Goal: Task Accomplishment & Management: Complete application form

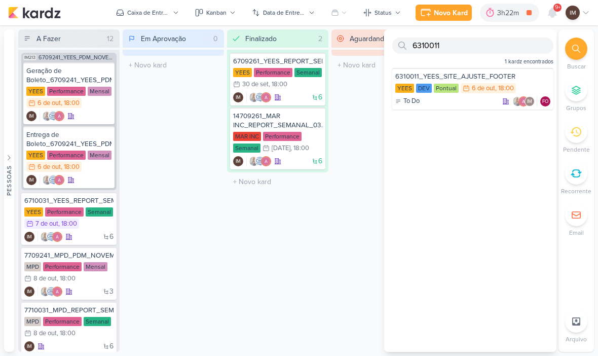
click at [452, 16] on div "Novo Kard" at bounding box center [451, 13] width 34 height 11
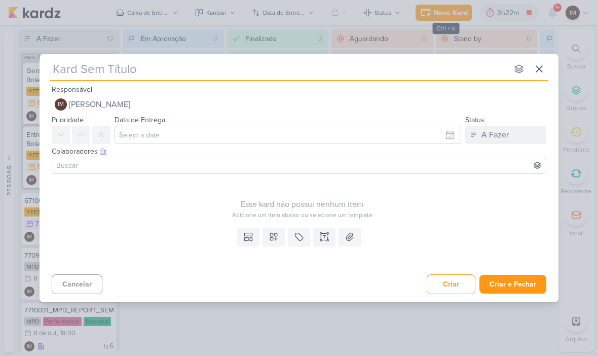
click at [74, 60] on input "text" at bounding box center [279, 69] width 458 height 18
type input "6310061_YEES_ATUALIZAR_EVOLUÇÃO_DE_OBRAS_SETEMBRO"
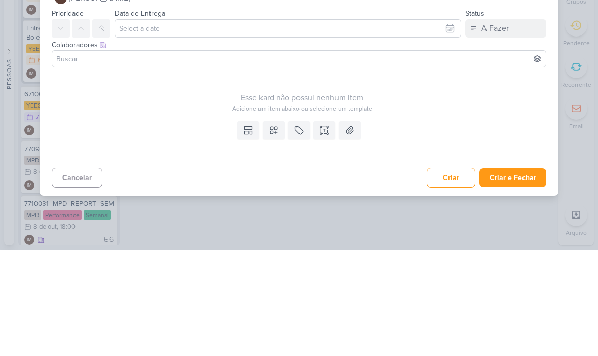
type input "6310061_YEES_ATUALIZAR_EVOLUÇÃO_DE_OBRAS_SETEMBRO"
click at [321, 232] on icon at bounding box center [324, 237] width 10 height 10
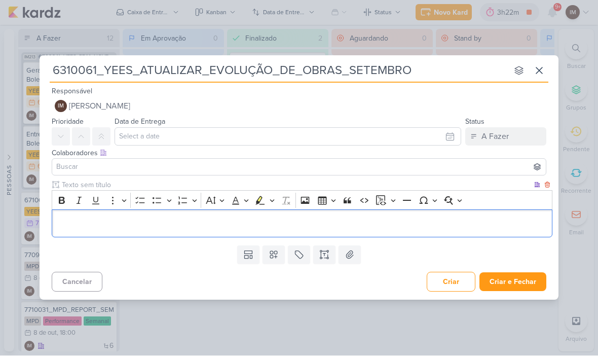
click at [52, 204] on div "Bold Italic Underline More To-do List Bulleted List Bulleted List Numbered List…" at bounding box center [302, 201] width 501 height 20
click at [68, 200] on button "Bold" at bounding box center [61, 200] width 15 height 15
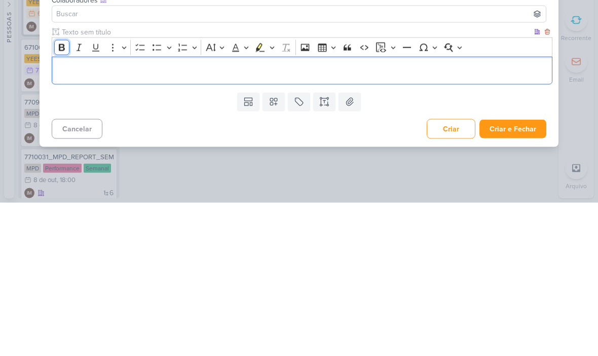
click at [63, 197] on icon "Editor toolbar" at bounding box center [62, 200] width 6 height 7
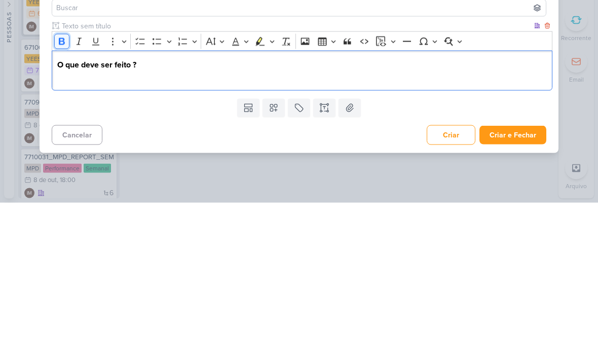
click at [58, 187] on button "Bold" at bounding box center [61, 194] width 15 height 15
click at [222, 224] on p "Atualizar as fotos de evolução de obra da YEES e" at bounding box center [302, 230] width 490 height 12
click at [220, 224] on p "Atualizar as fotos de evolução de obra da YEES e" at bounding box center [302, 230] width 490 height 12
click at [469, 224] on p "Atualizar as fotos de evolução de obra da YEES e" at bounding box center [302, 230] width 490 height 12
click at [118, 224] on p "Atualizar as fotos de evolução de obra d e" at bounding box center [302, 230] width 490 height 12
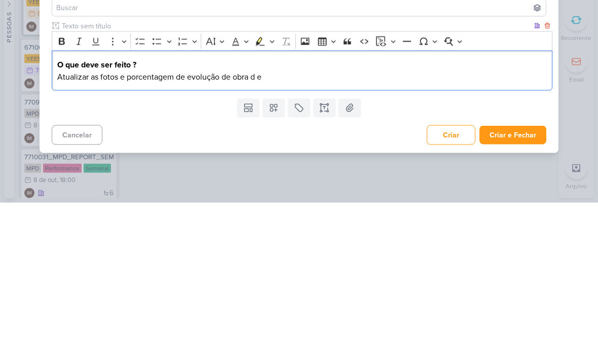
click at [262, 224] on p "Atualizar as fotos e porcentagem de evolução de obra d e" at bounding box center [302, 230] width 490 height 12
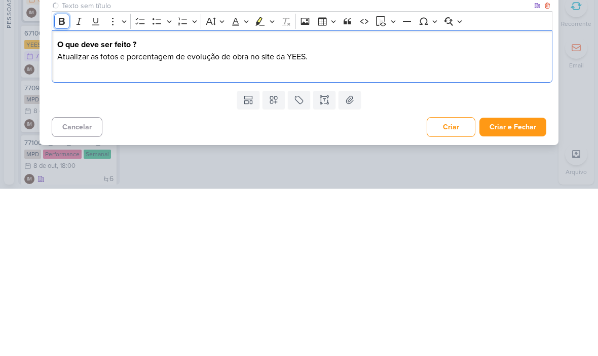
click at [56, 181] on button "Bold" at bounding box center [61, 188] width 15 height 15
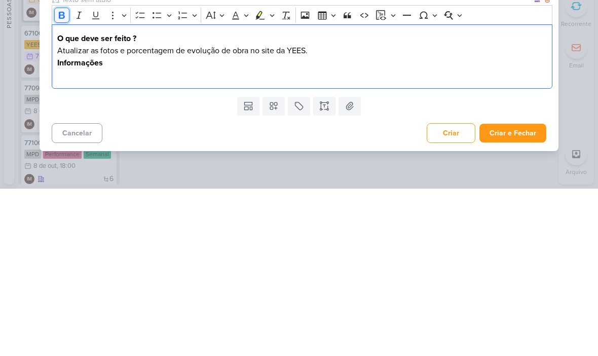
click at [58, 177] on icon "Editor toolbar" at bounding box center [62, 182] width 10 height 10
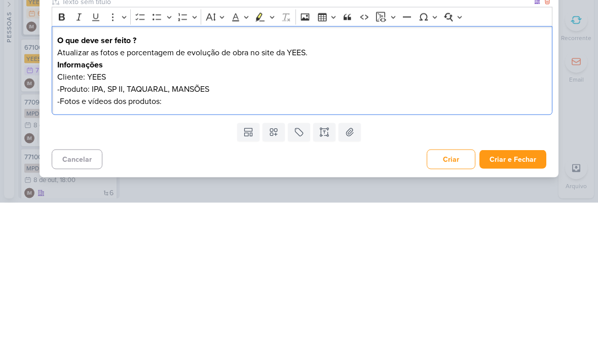
click at [121, 248] on p "-Fotos e vídeos dos produtos:" at bounding box center [302, 254] width 490 height 12
click at [285, 248] on p "-Fotos e vídeos da evolução de obra dos produtos:" at bounding box center [302, 254] width 490 height 12
click at [253, 248] on p "-Fotos e vídeos da evolução de obra dos produtos:" at bounding box center [302, 254] width 490 height 12
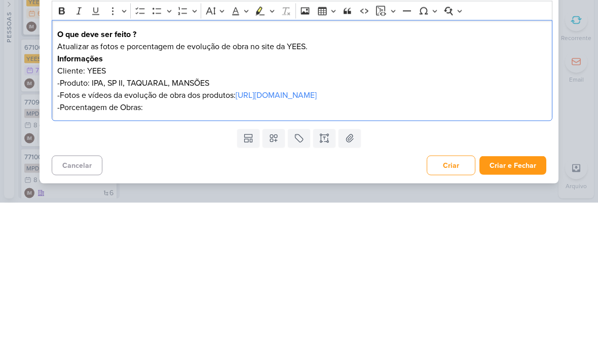
click at [162, 255] on p "-Porcentagem de Obras:" at bounding box center [302, 261] width 490 height 12
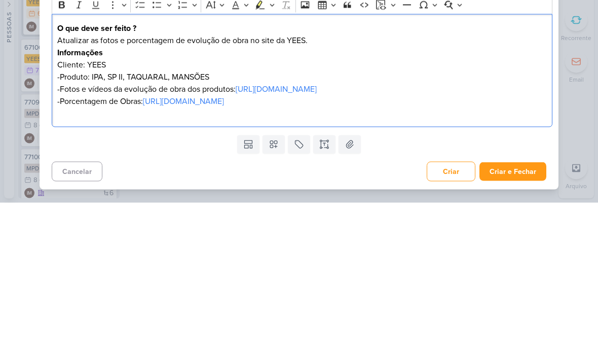
click at [584, 55] on div "6310061_YEES_ATUALIZAR_EVOLUÇÃO_DE_OBRAS_SETEMBRO nenhum grupo disponível esc R…" at bounding box center [299, 178] width 598 height 356
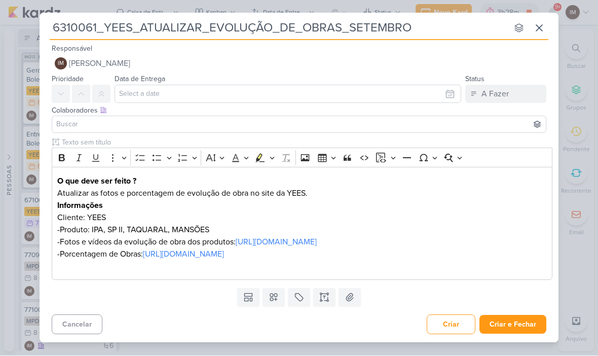
click at [437, 60] on button "IM Isabella Machado Guimarães" at bounding box center [299, 64] width 495 height 18
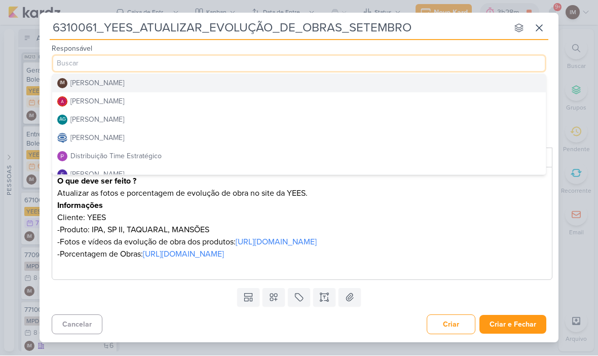
click at [380, 162] on button "Distribuição Time Estratégico" at bounding box center [299, 157] width 494 height 18
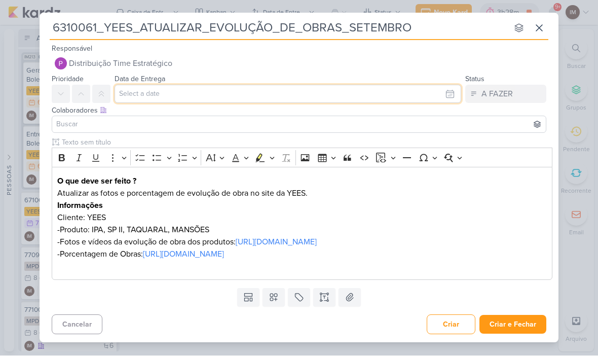
click at [425, 96] on input "text" at bounding box center [288, 94] width 347 height 18
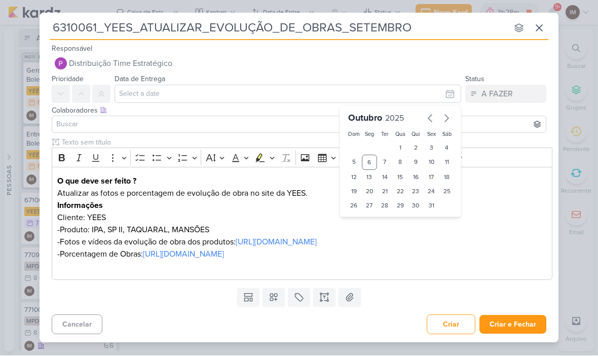
click at [402, 156] on div "8" at bounding box center [401, 162] width 16 height 15
type input "8 de outubro de 2025 às 23:59"
click at [367, 219] on select "00 01 02 03 04 05 06 07 08 09 10 11 12 13 14 15 16 17 18 19 20 21 22 23" at bounding box center [370, 223] width 14 height 12
select select "18"
type input "[DATE] 18:59"
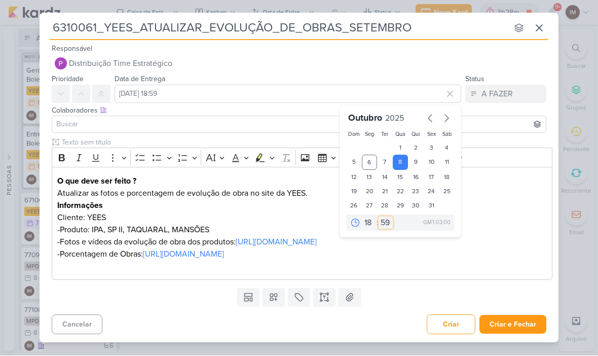
click at [384, 224] on select "00 05 10 15 20 25 30 35 40 45 50 55 59" at bounding box center [386, 223] width 14 height 12
select select "0"
type input "[DATE] 18:00"
click at [87, 123] on input at bounding box center [299, 125] width 490 height 12
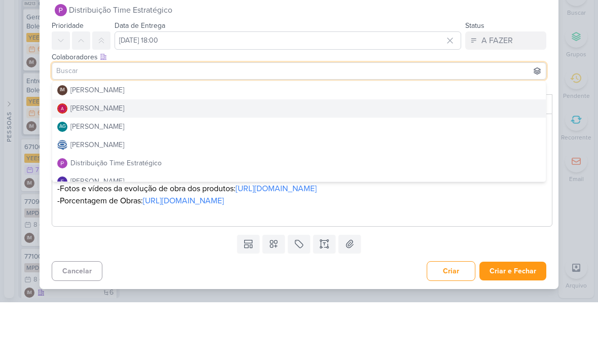
click at [410, 153] on button "[PERSON_NAME]" at bounding box center [299, 162] width 494 height 18
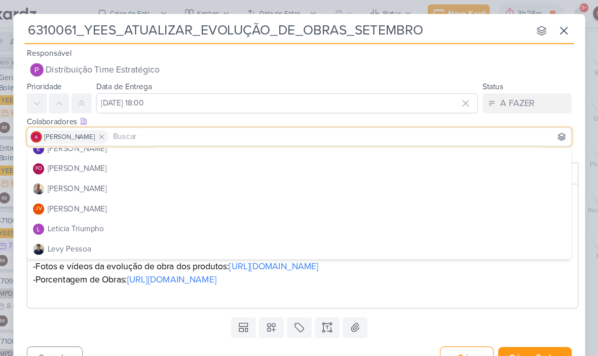
scroll to position [102, 0]
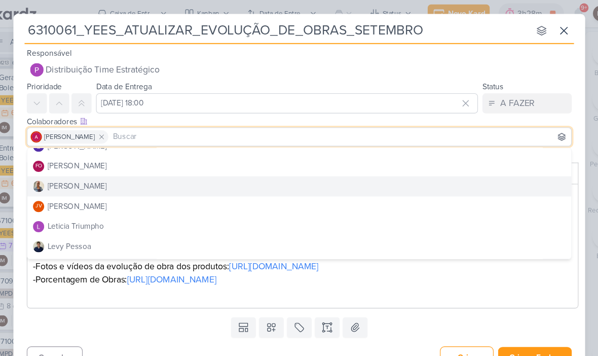
click at [370, 174] on button "[PERSON_NAME]" at bounding box center [299, 170] width 494 height 18
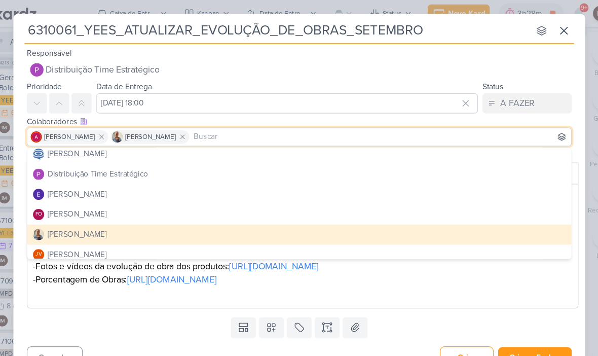
scroll to position [40, 0]
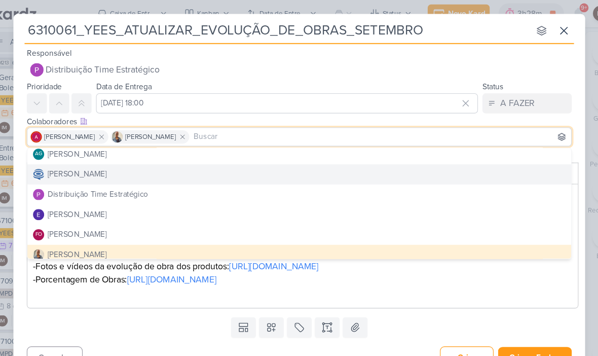
click at [376, 164] on button "[PERSON_NAME]" at bounding box center [299, 159] width 494 height 18
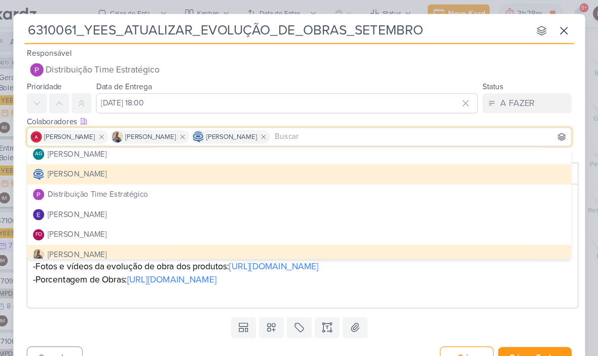
click at [436, 286] on div "Templates Campos Personalizados Marcadores Caixa De Texto Anexo" at bounding box center [299, 297] width 519 height 26
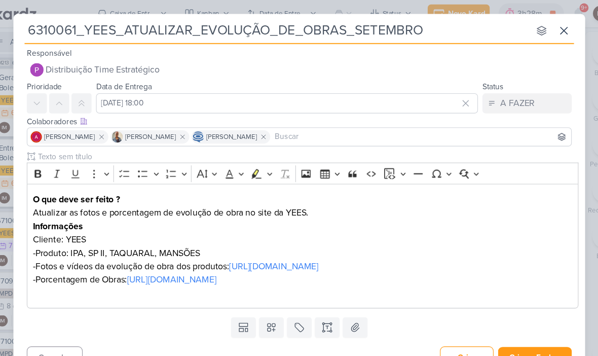
click at [263, 290] on button at bounding box center [274, 298] width 22 height 18
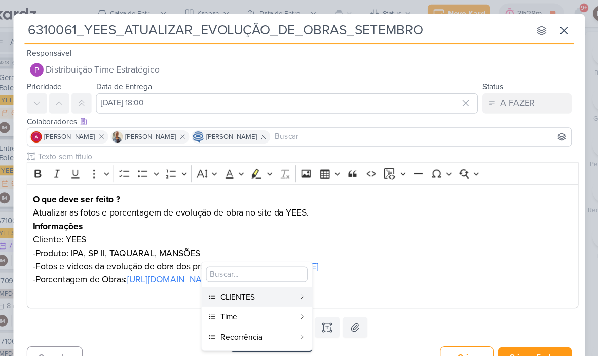
click at [257, 268] on div "CLIENTES" at bounding box center [261, 270] width 67 height 11
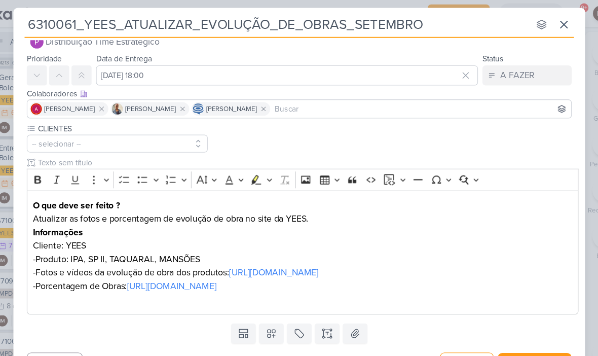
scroll to position [20, 0]
click at [269, 301] on icon at bounding box center [274, 303] width 10 height 10
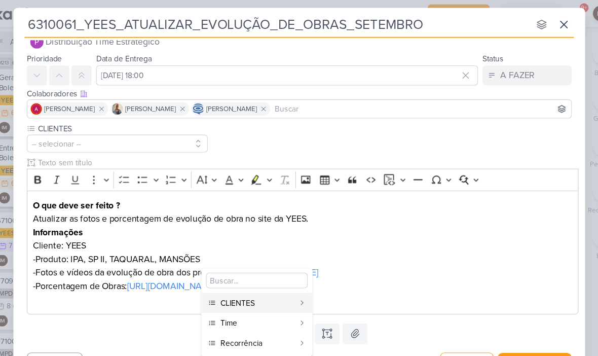
click at [253, 290] on div "Time" at bounding box center [261, 294] width 67 height 11
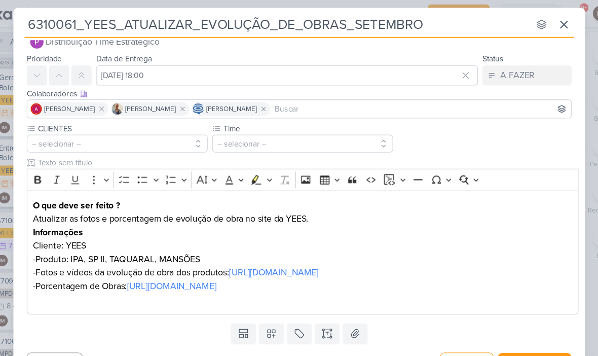
click at [269, 303] on icon at bounding box center [274, 303] width 10 height 10
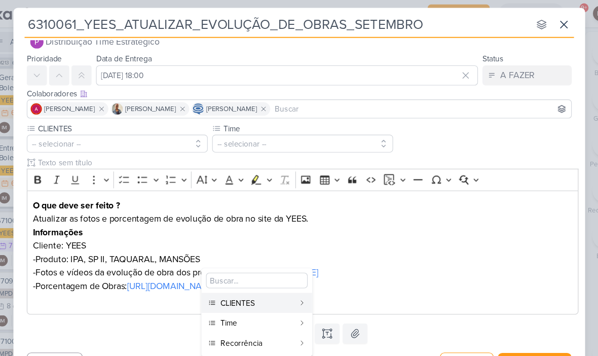
click at [256, 308] on div "Recorrência" at bounding box center [261, 312] width 67 height 11
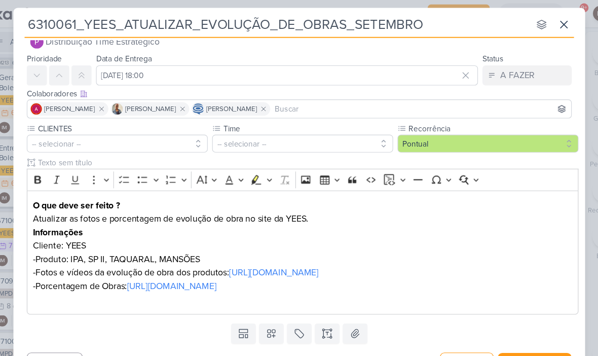
click at [427, 126] on button "Pontual" at bounding box center [470, 131] width 164 height 16
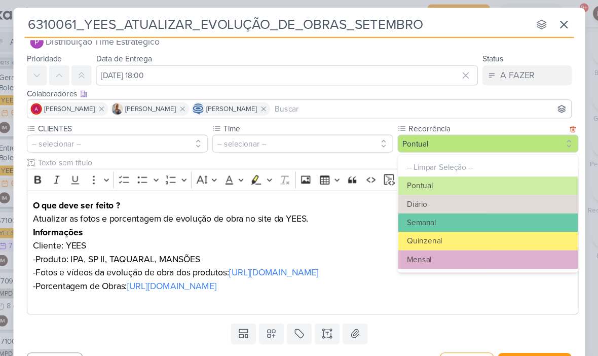
click at [436, 233] on button "Mensal" at bounding box center [470, 236] width 163 height 17
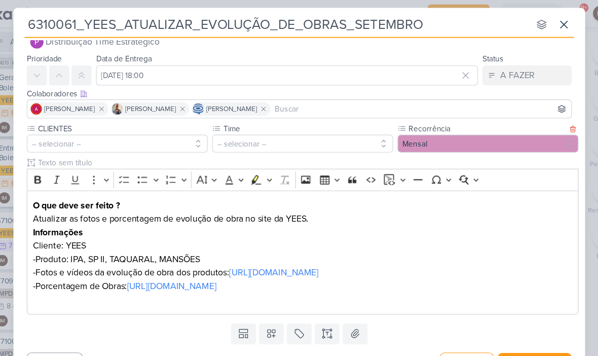
click at [300, 135] on button "-- selecionar --" at bounding box center [302, 131] width 164 height 16
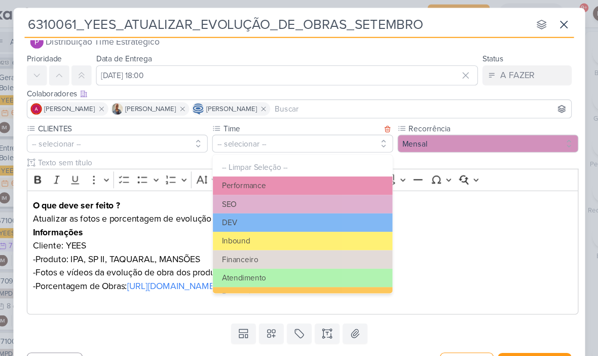
click at [282, 206] on button "DEV" at bounding box center [302, 202] width 163 height 17
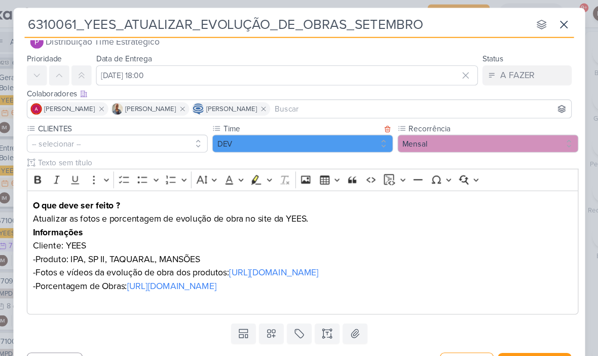
click at [54, 126] on button "-- selecionar --" at bounding box center [134, 131] width 164 height 16
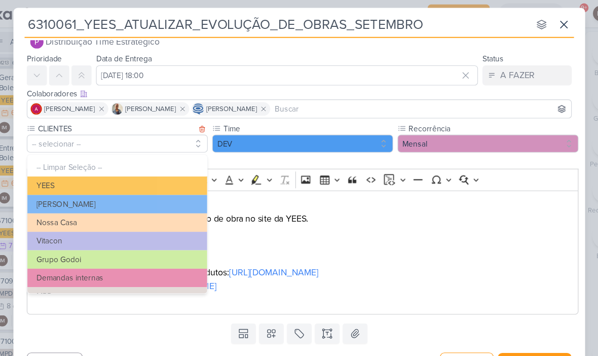
click at [52, 170] on button "YEES" at bounding box center [133, 169] width 163 height 17
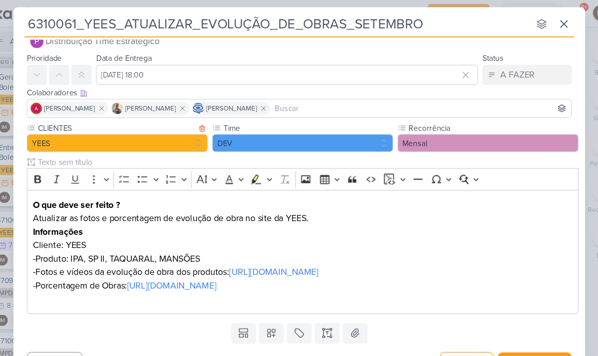
click at [77, 65] on icon at bounding box center [81, 69] width 8 height 8
click at [492, 329] on button "Criar e Fechar" at bounding box center [513, 330] width 67 height 19
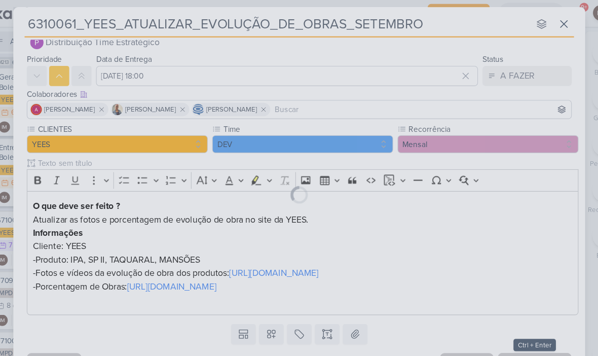
scroll to position [19, 0]
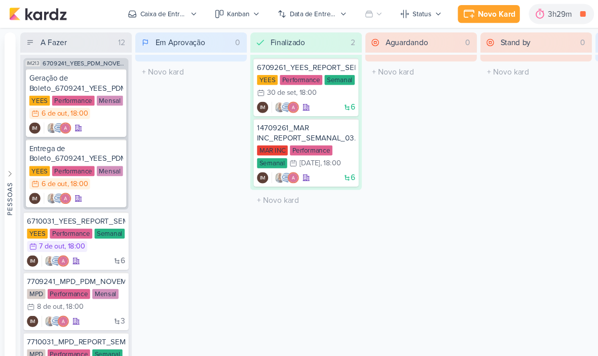
click at [447, 16] on div "Novo Kard" at bounding box center [451, 13] width 34 height 11
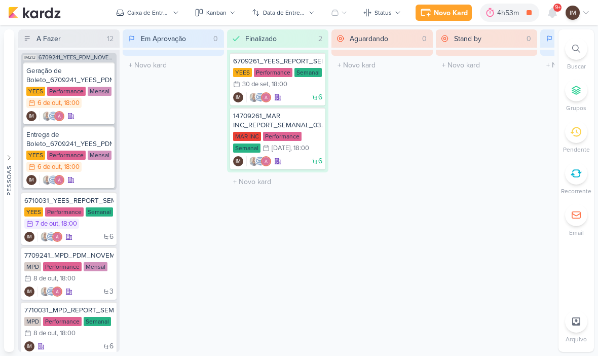
click at [165, 10] on div "Caixa de Entrada" at bounding box center [148, 12] width 43 height 9
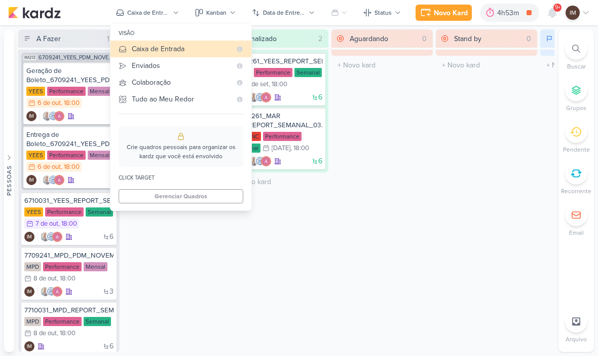
click at [199, 68] on div "Enviados" at bounding box center [181, 65] width 99 height 11
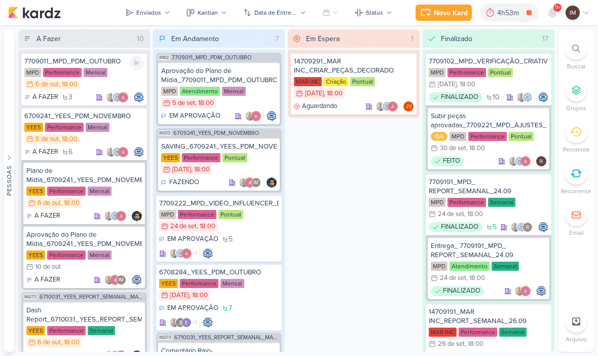
click at [125, 78] on div "MPD Performance Mensal 6/10 [DATE] 18:00" at bounding box center [84, 79] width 120 height 22
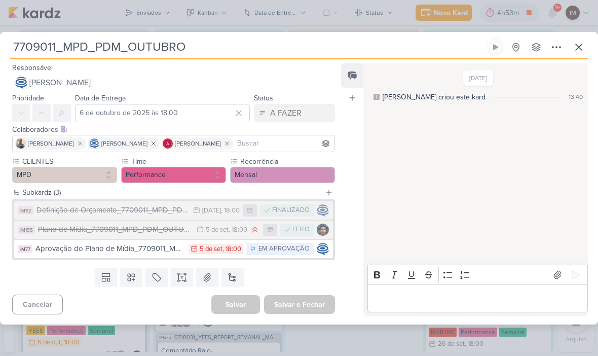
click at [171, 250] on div "Aprovação do Plano de Mídia_7709011_MPD_PDM_OUTUBRO" at bounding box center [109, 249] width 148 height 12
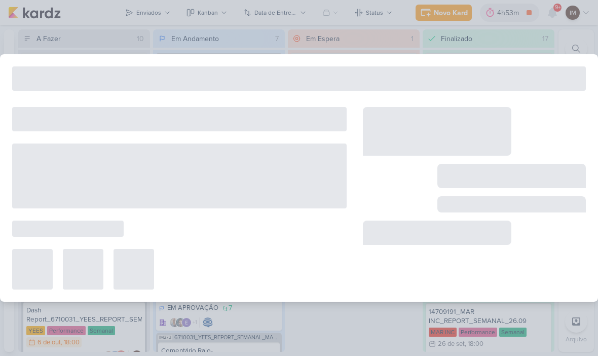
type input "Aprovação do Plano de Mídia_7709011_MPD_PDM_OUTUBRO"
type input "[DATE] 18:00"
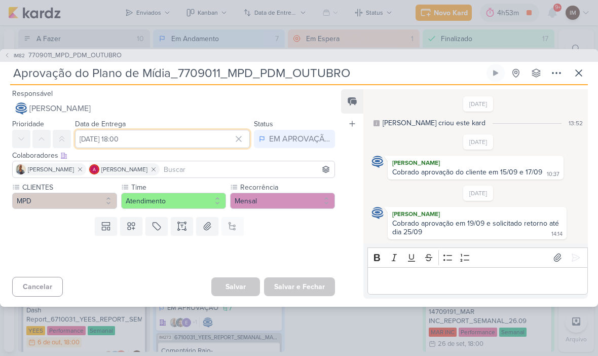
click at [118, 139] on input "[DATE] 18:00" at bounding box center [162, 139] width 175 height 18
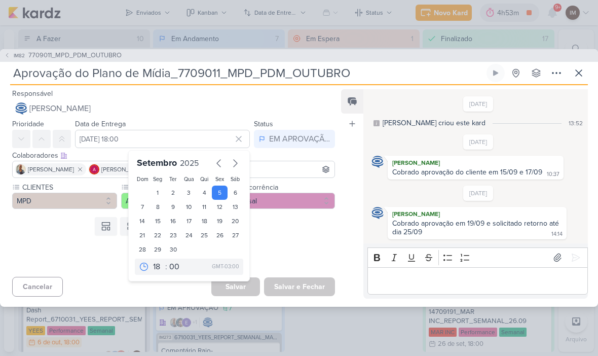
click at [236, 194] on div "6" at bounding box center [236, 193] width 16 height 14
type input "[DATE] 18:00"
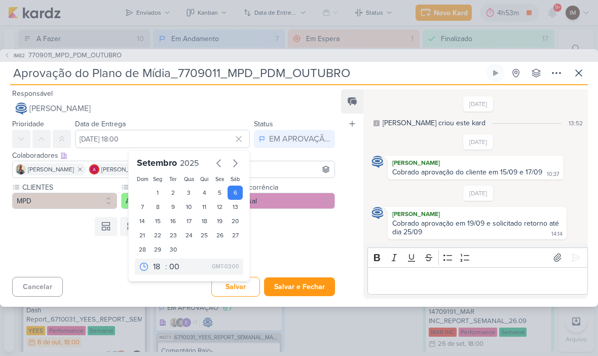
click at [582, 69] on icon at bounding box center [579, 73] width 12 height 12
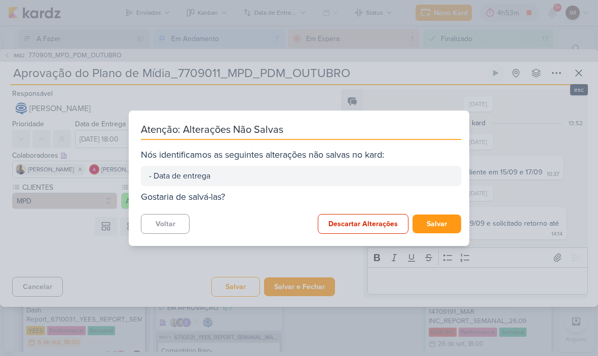
click at [353, 223] on button "Descartar Alterações" at bounding box center [363, 224] width 91 height 20
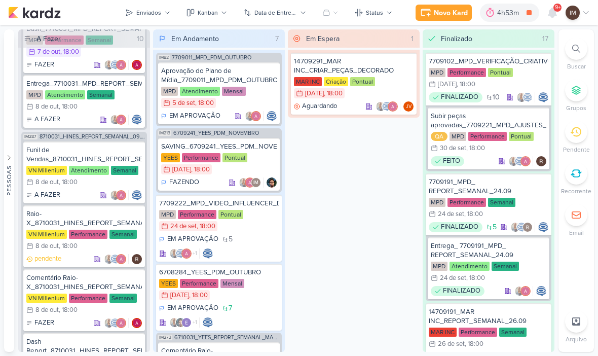
scroll to position [741, 0]
click at [552, 9] on icon at bounding box center [553, 12] width 8 height 9
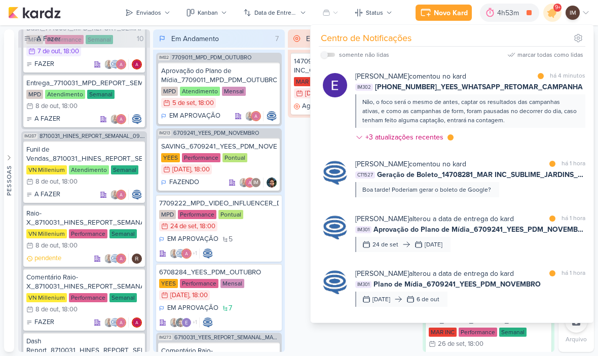
click at [550, 18] on div at bounding box center [553, 13] width 26 height 26
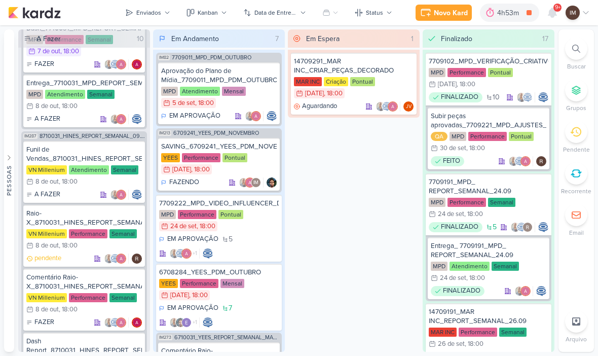
click at [576, 135] on icon at bounding box center [575, 131] width 11 height 11
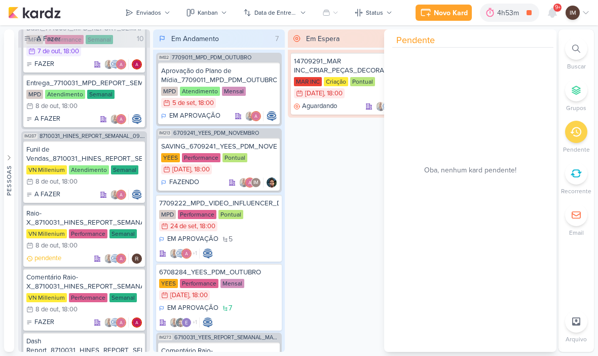
click at [579, 134] on icon at bounding box center [575, 131] width 11 height 11
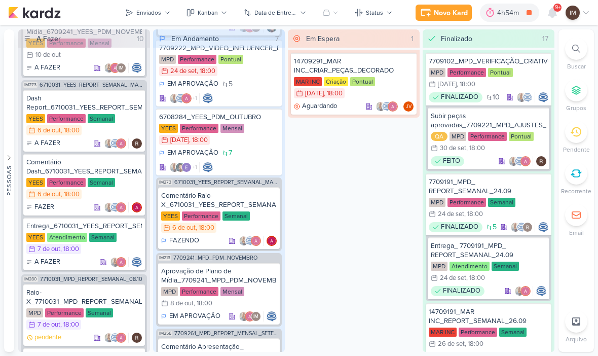
scroll to position [163, 0]
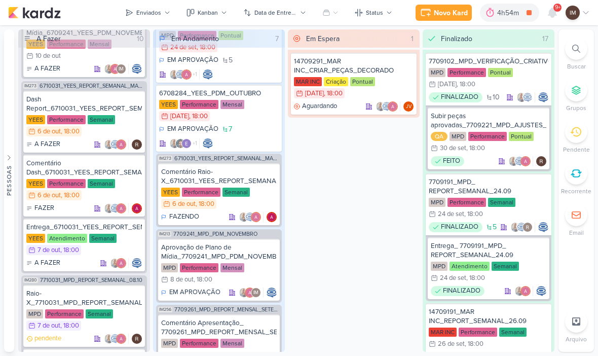
click at [551, 13] on icon at bounding box center [553, 12] width 8 height 9
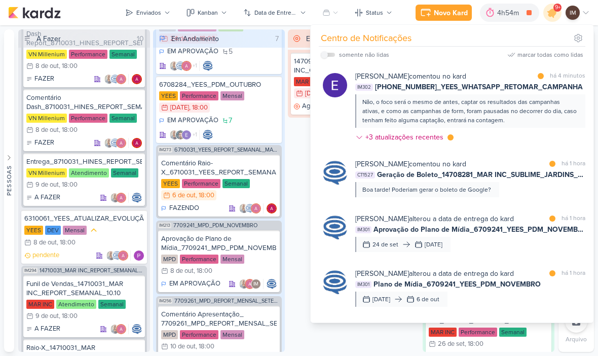
scroll to position [1047, 0]
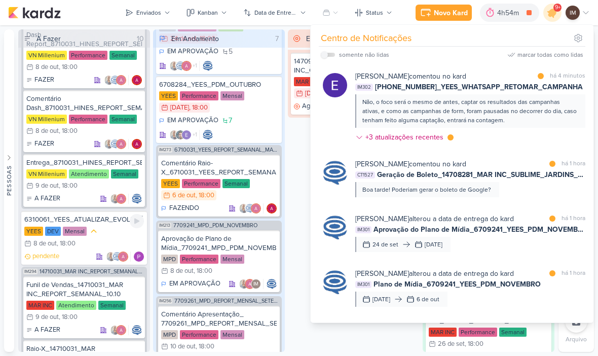
click at [109, 233] on div "YEES DEV Mensal 8/10 [DATE] 18:00" at bounding box center [84, 237] width 120 height 23
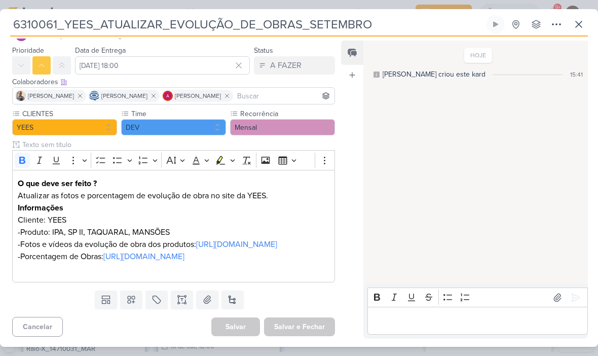
scroll to position [49, 0]
click at [25, 178] on strong "O que deve ser feito ?" at bounding box center [57, 183] width 79 height 10
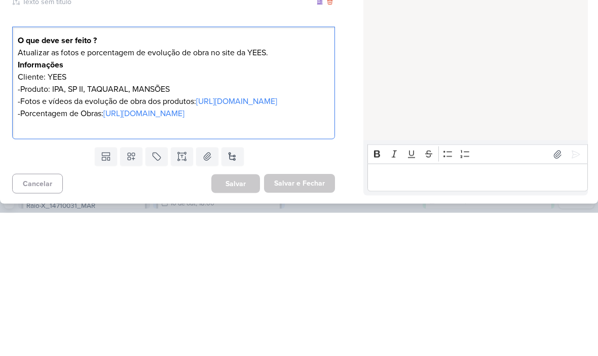
click at [30, 178] on strong "O que deve ser feito ?" at bounding box center [57, 183] width 79 height 10
click at [27, 178] on strong "O que deve ser feito ?" at bounding box center [57, 183] width 79 height 10
click at [24, 178] on strong "O que deve ser feito ?" at bounding box center [57, 183] width 79 height 10
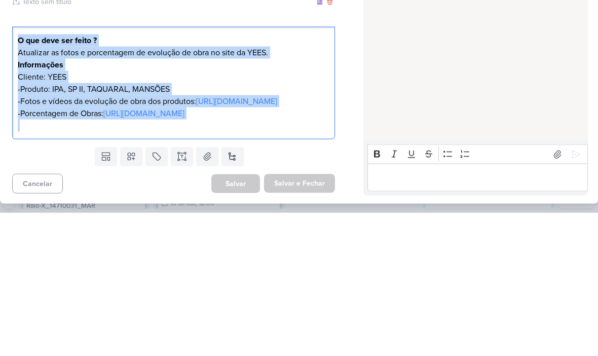
copy div "O que deve ser feito ? Atualizar as fotos e porcentagem de evolução de obra no …"
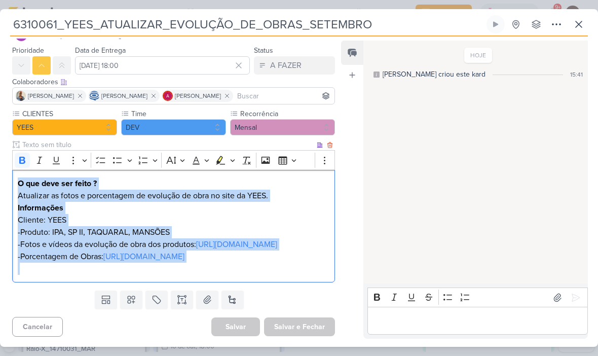
click at [579, 25] on icon at bounding box center [579, 24] width 12 height 12
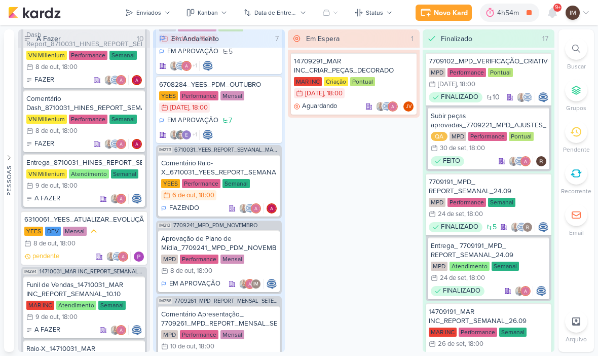
click at [455, 12] on div "Novo Kard" at bounding box center [451, 13] width 34 height 11
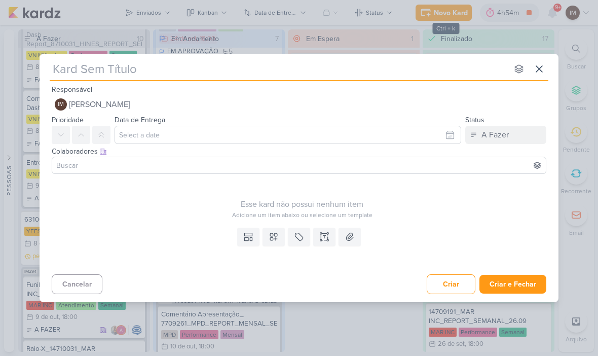
click at [324, 236] on icon at bounding box center [325, 236] width 3 height 0
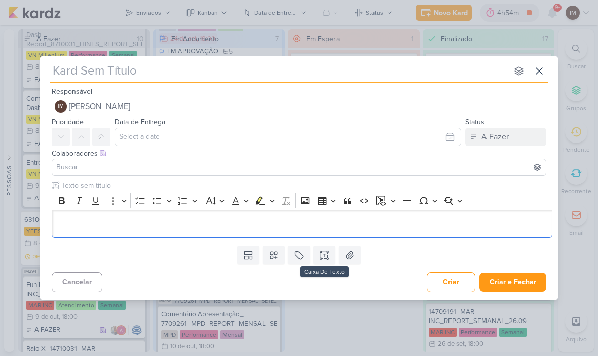
click at [67, 219] on p "Editor editing area: main" at bounding box center [302, 224] width 490 height 12
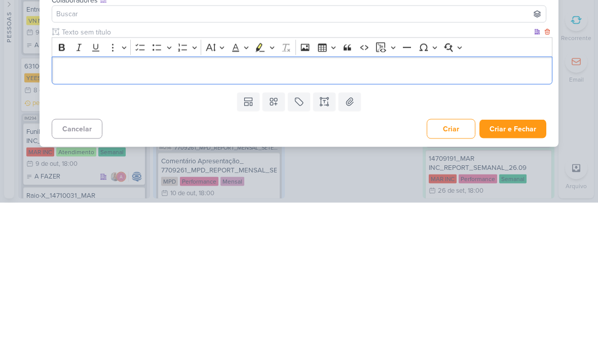
click at [64, 218] on p "Editor editing area: main" at bounding box center [302, 224] width 490 height 12
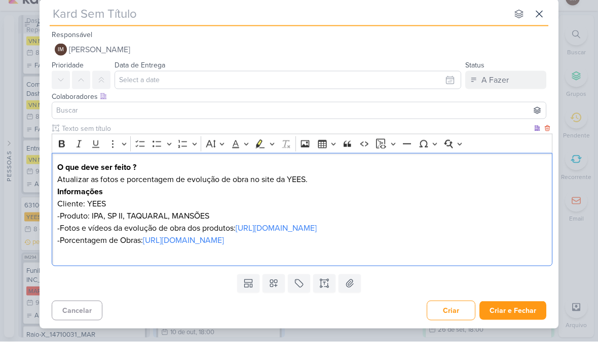
click at [63, 19] on input "text" at bounding box center [279, 28] width 458 height 18
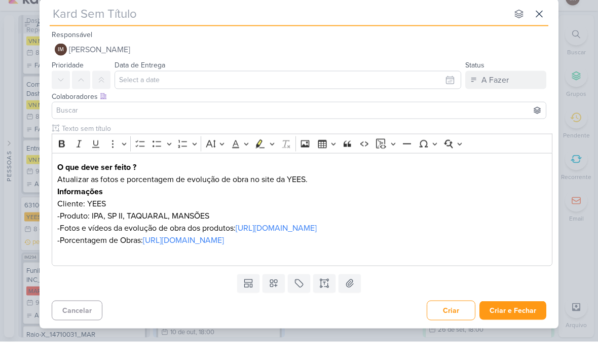
paste input "6610061_YEES_ATUALIZAR_EVOLUÇÃO_DE_OBRAS_SETEMBRO_REGUA_EMAIL"
type input "6610061_YEES_ATUALIZAR_EVOLUÇÃO_DE_OBRAS_SETEMBRO_REGUA_EMAIL"
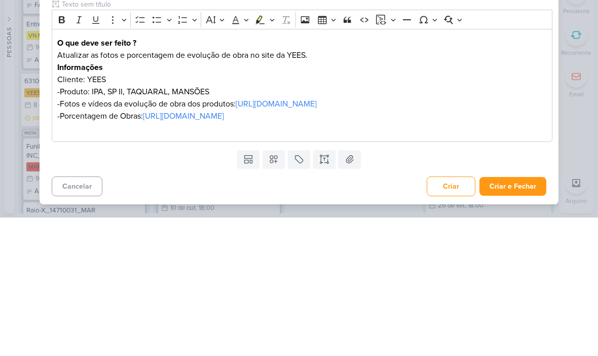
type input "6610061_YEES_ATUALIZAR_EVOLUÇÃO_DE_OBRAS_SETEMBRO_REGUA_EMAIL"
click at [434, 188] on p "Atualizar as fotos e porcentagem de evolução de obra no site da YEES." at bounding box center [302, 194] width 490 height 12
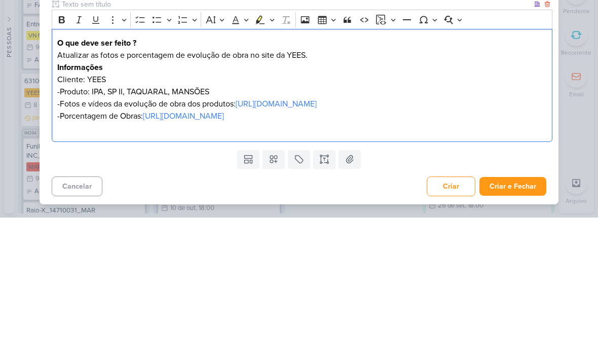
click at [269, 188] on p "Atualizar as fotos e porcentagem de evolução de obra no site da YEES." at bounding box center [302, 194] width 490 height 12
click at [268, 188] on p "Atualizar as fotos e porcentagem de evolução de obra no site da YEES." at bounding box center [302, 194] width 490 height 12
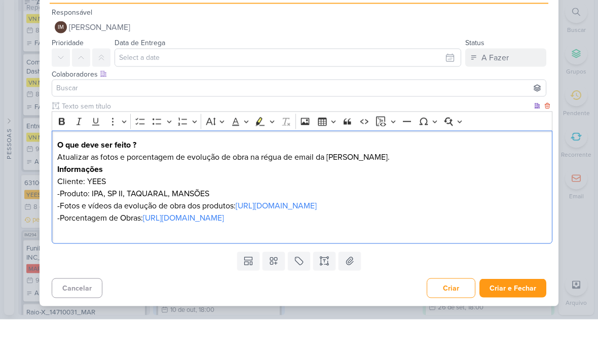
click at [89, 58] on span "[PERSON_NAME]" at bounding box center [99, 64] width 61 height 12
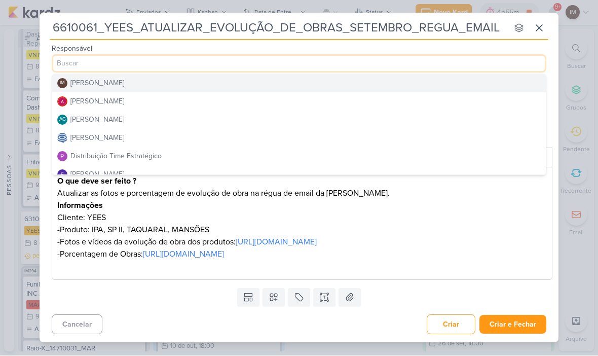
click at [76, 158] on div "Distribuição Time Estratégico" at bounding box center [115, 156] width 91 height 11
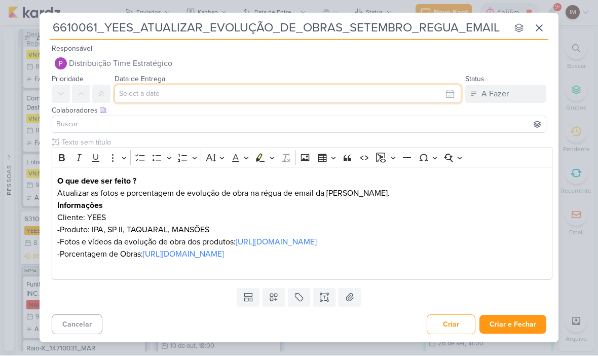
click at [359, 95] on input "text" at bounding box center [288, 94] width 347 height 18
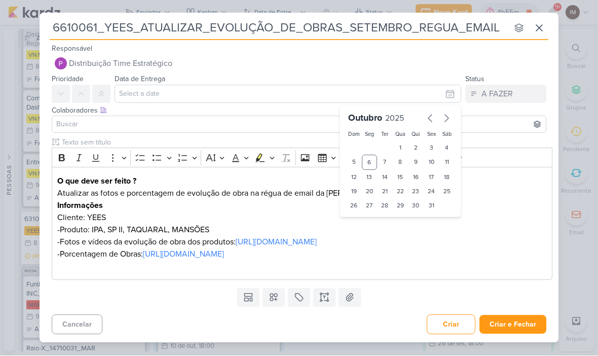
click at [396, 162] on div "8" at bounding box center [401, 162] width 16 height 15
type input "8 de outubro de 2025 às 23:59"
click at [83, 94] on icon at bounding box center [81, 94] width 8 height 8
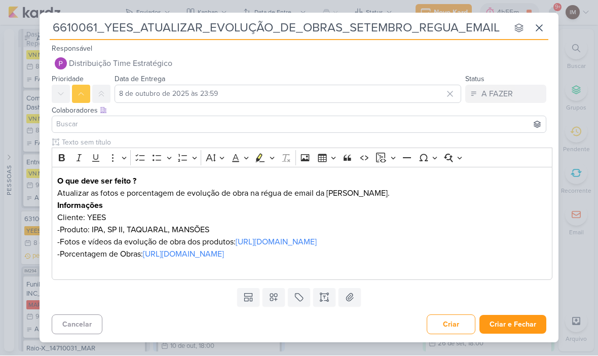
click at [352, 112] on div "Colaboradores Este kard pode ser visível a usuários da sua organização Este kar…" at bounding box center [299, 110] width 495 height 11
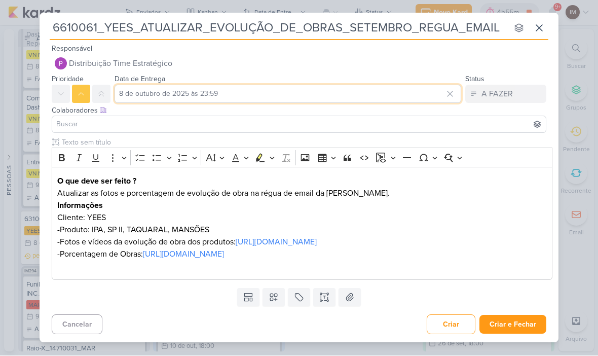
click at [370, 94] on input "8 de outubro de 2025 às 23:59" at bounding box center [288, 94] width 347 height 18
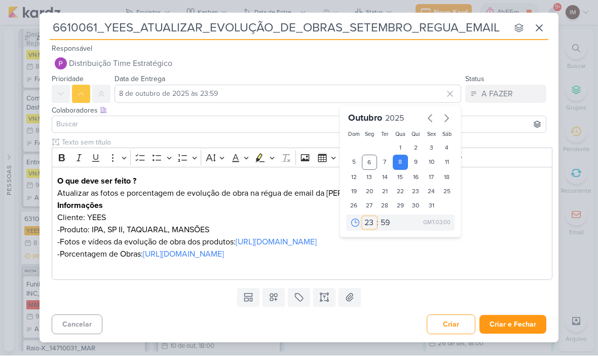
click at [371, 222] on select "00 01 02 03 04 05 06 07 08 09 10 11 12 13 14 15 16 17 18 19 20 21 22 23" at bounding box center [370, 223] width 14 height 12
select select "18"
type input "[DATE] 18:59"
click at [382, 225] on select "00 05 10 15 20 25 30 35 40 45 50 55 59" at bounding box center [386, 223] width 14 height 12
select select "0"
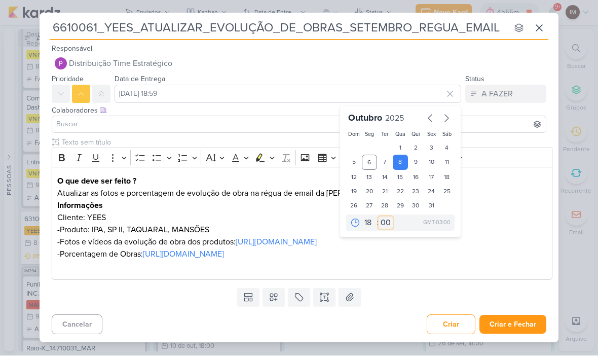
type input "[DATE] 18:00"
click at [264, 198] on p "Atualizar as fotos e porcentagem de evolução de obra na régua de email da [PERS…" at bounding box center [302, 194] width 490 height 12
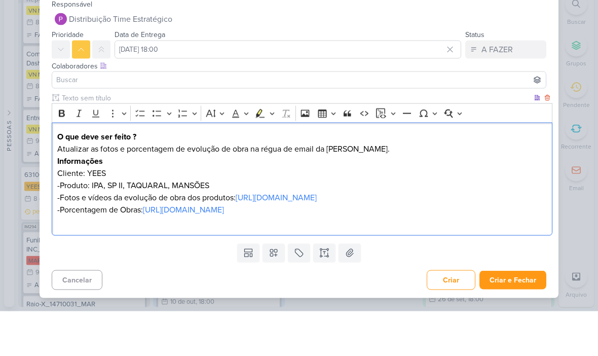
click at [69, 119] on input at bounding box center [299, 125] width 490 height 12
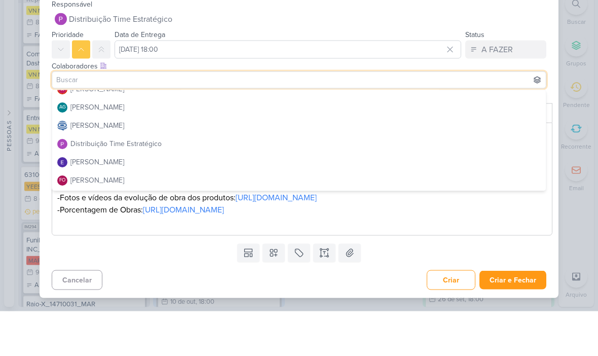
scroll to position [8, 0]
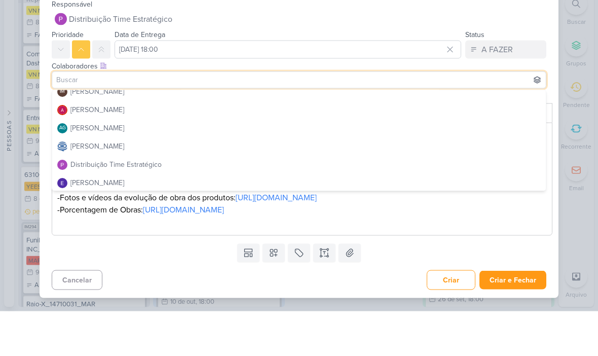
click at [419, 146] on button "[PERSON_NAME]" at bounding box center [299, 155] width 494 height 18
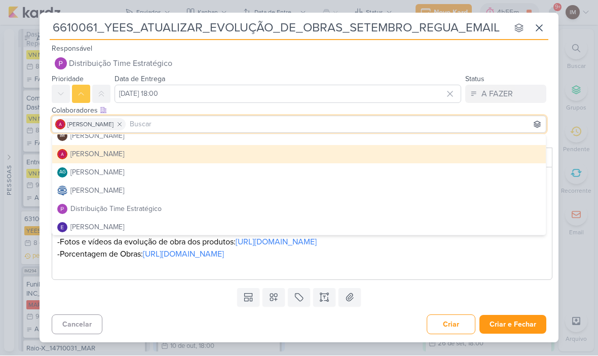
click at [412, 158] on button "[PERSON_NAME]" at bounding box center [299, 155] width 494 height 18
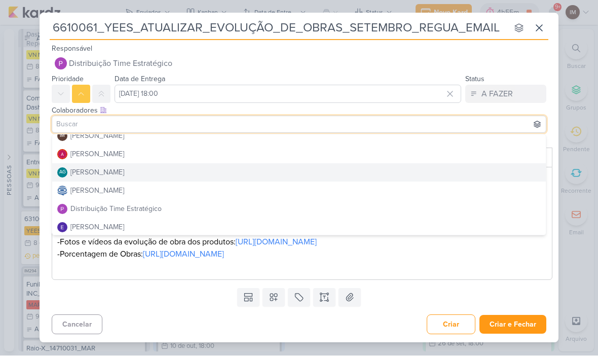
click at [413, 167] on button "AG [PERSON_NAME]" at bounding box center [299, 173] width 494 height 18
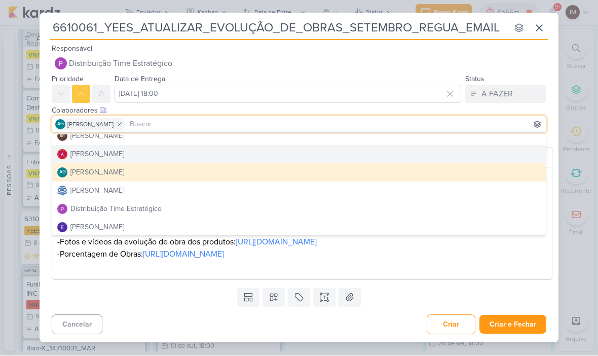
click at [419, 166] on button "AG [PERSON_NAME]" at bounding box center [299, 173] width 494 height 18
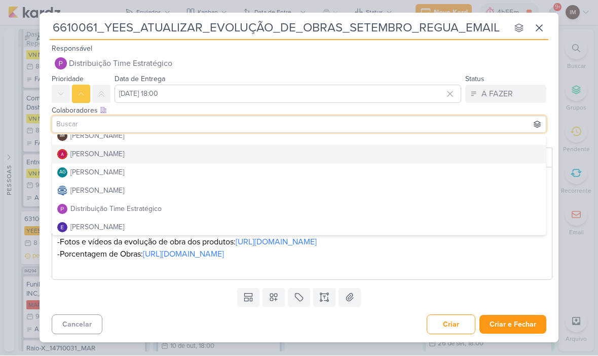
click at [436, 155] on button "[PERSON_NAME]" at bounding box center [299, 155] width 494 height 18
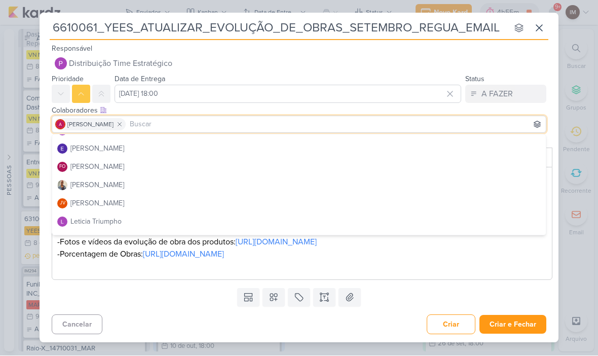
scroll to position [87, 0]
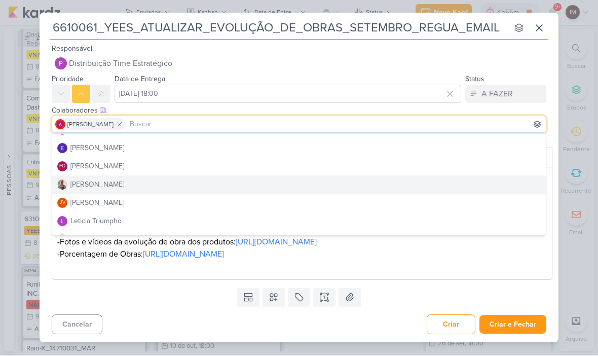
click at [437, 188] on button "[PERSON_NAME]" at bounding box center [299, 185] width 494 height 18
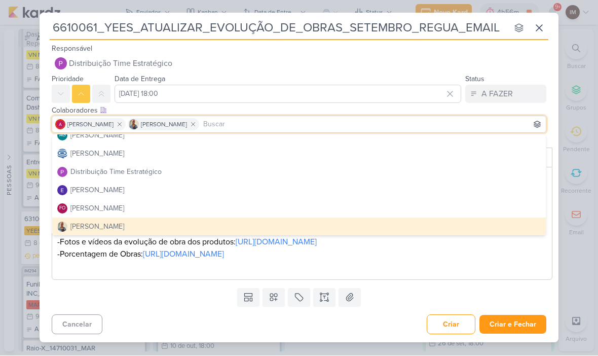
scroll to position [26, 0]
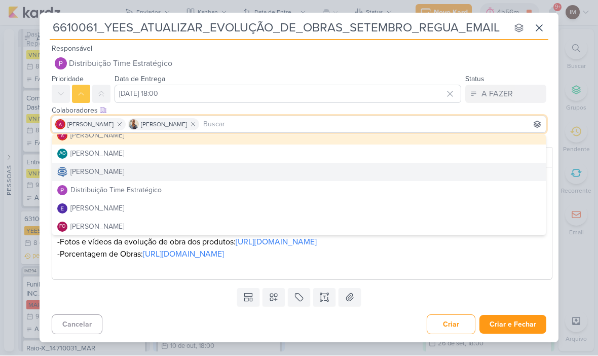
click at [176, 170] on button "[PERSON_NAME]" at bounding box center [299, 172] width 494 height 18
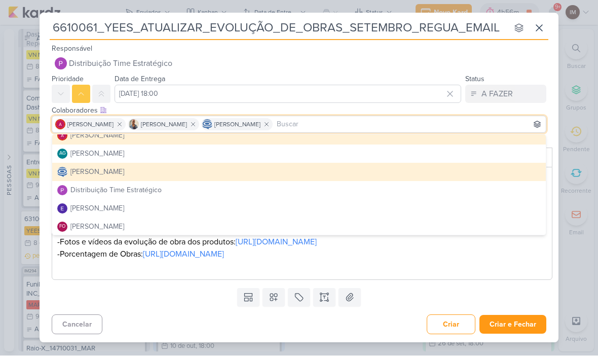
click at [149, 303] on div "Templates Campos Personalizados Marcadores Caixa De Texto Anexo" at bounding box center [299, 297] width 519 height 26
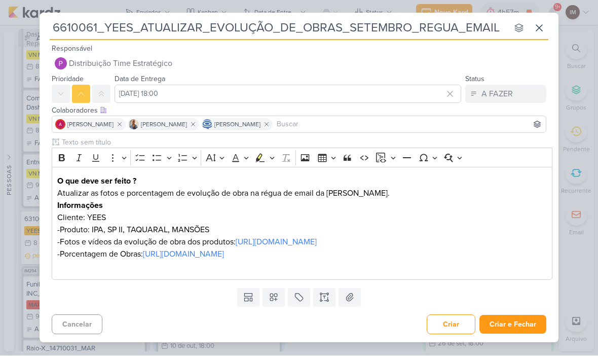
click at [269, 298] on icon at bounding box center [274, 298] width 10 height 10
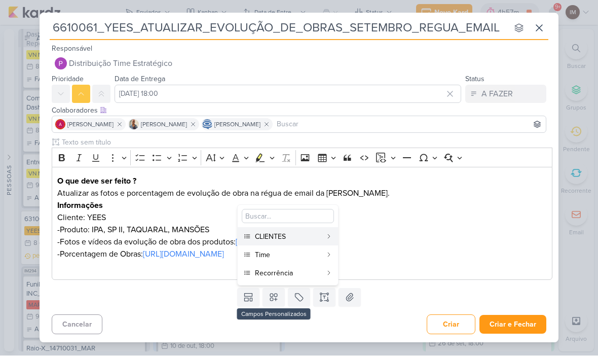
click at [284, 235] on div "CLIENTES" at bounding box center [288, 237] width 67 height 11
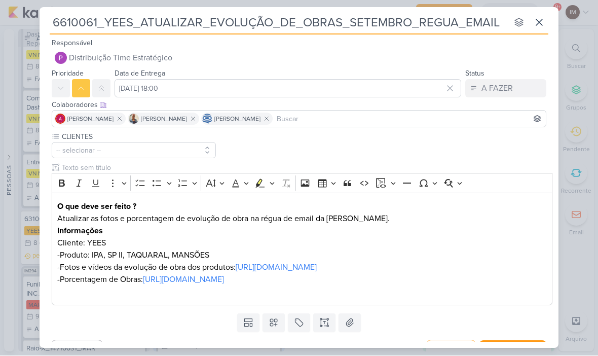
click at [268, 305] on div "O que deve ser feito ? Atualizar as fotos e porcentagem de evolução de obra na …" at bounding box center [302, 249] width 501 height 113
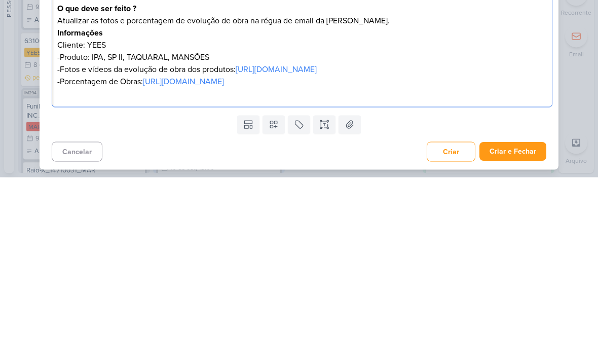
click at [272, 298] on icon at bounding box center [274, 303] width 10 height 10
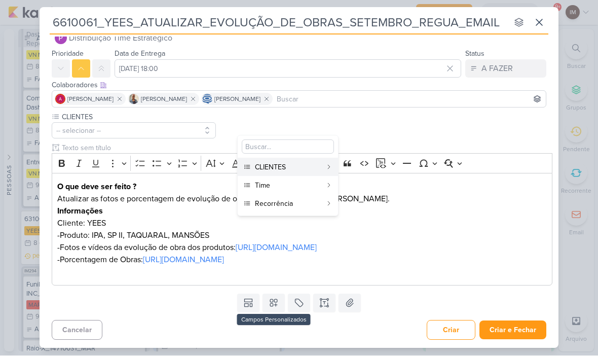
click at [283, 185] on div "Time" at bounding box center [288, 186] width 67 height 11
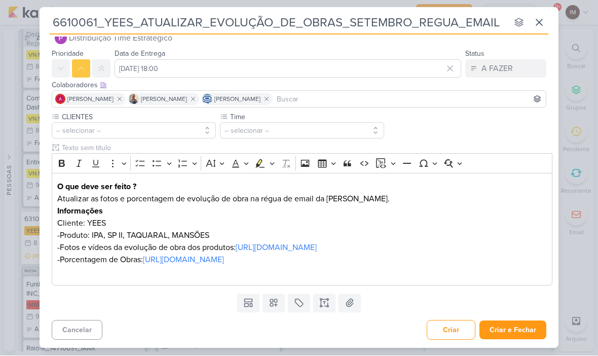
click at [272, 308] on icon at bounding box center [274, 303] width 10 height 10
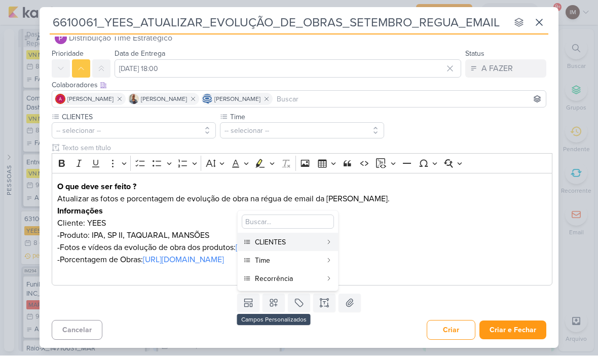
click at [290, 276] on div "Recorrência" at bounding box center [288, 279] width 67 height 11
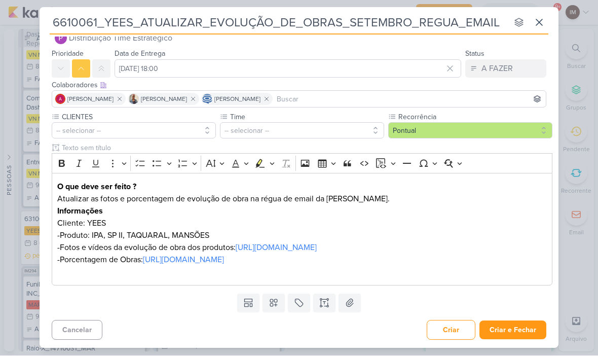
click at [160, 128] on button "-- selecionar --" at bounding box center [134, 131] width 164 height 16
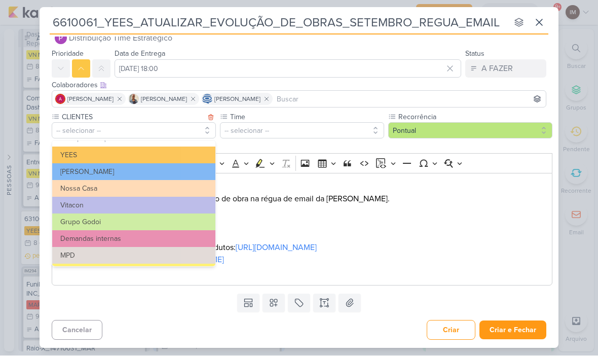
scroll to position [18, 0]
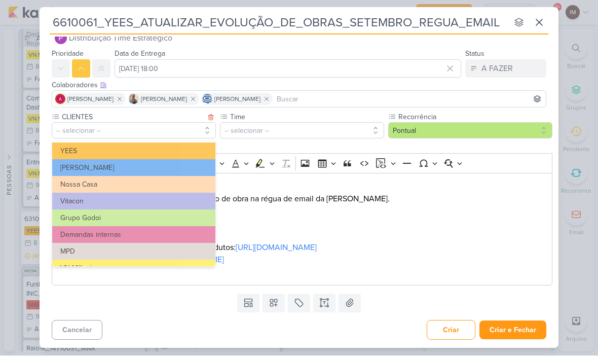
click at [171, 150] on button "YEES" at bounding box center [133, 151] width 163 height 17
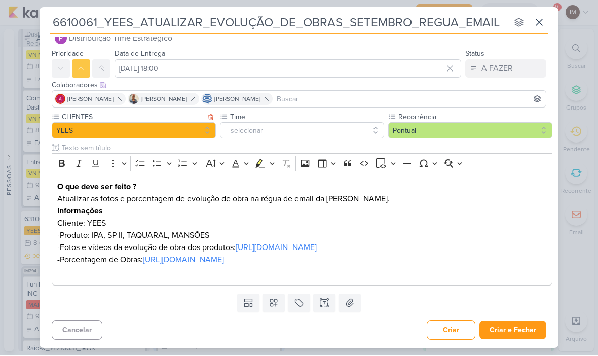
click at [244, 131] on button "-- selecionar --" at bounding box center [302, 131] width 164 height 16
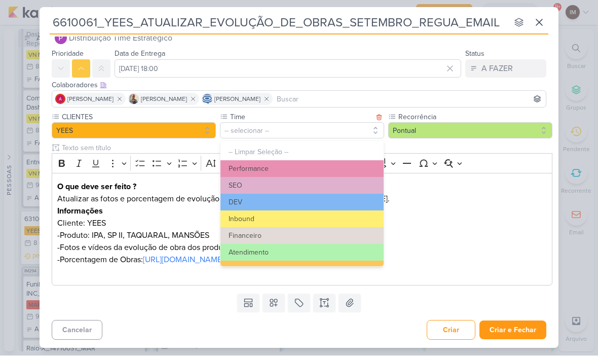
click at [282, 218] on button "Inbound" at bounding box center [302, 219] width 163 height 17
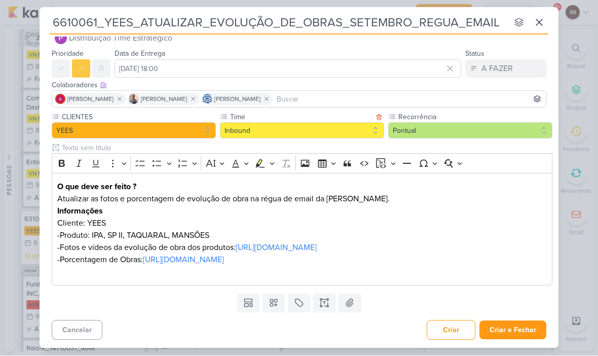
click at [439, 124] on button "Pontual" at bounding box center [470, 131] width 164 height 16
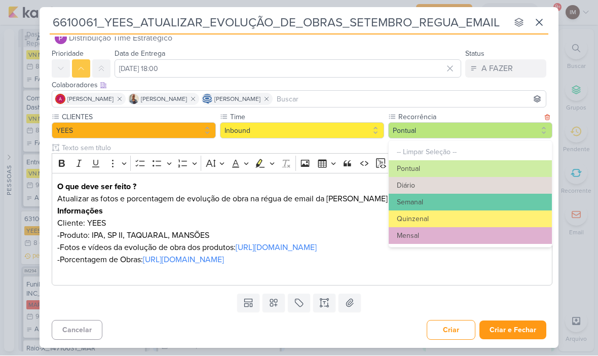
click at [417, 239] on button "Mensal" at bounding box center [470, 236] width 163 height 17
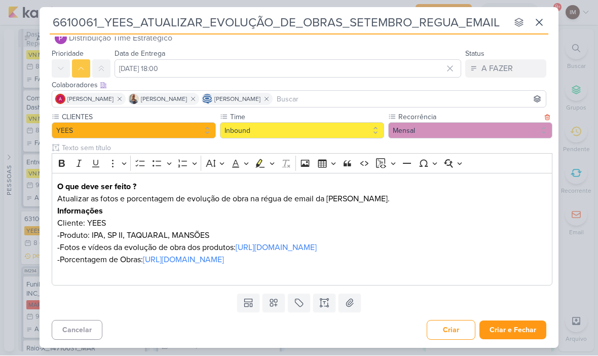
click at [506, 325] on button "Criar e Fechar" at bounding box center [513, 330] width 67 height 19
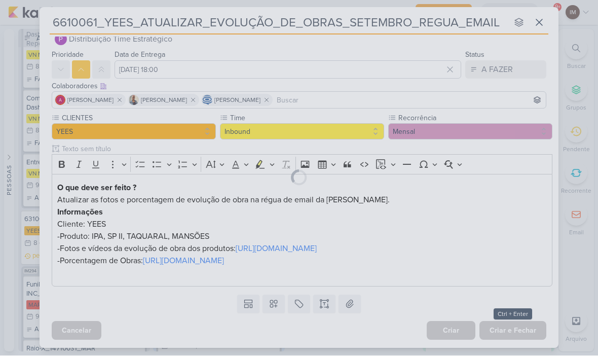
scroll to position [19, 0]
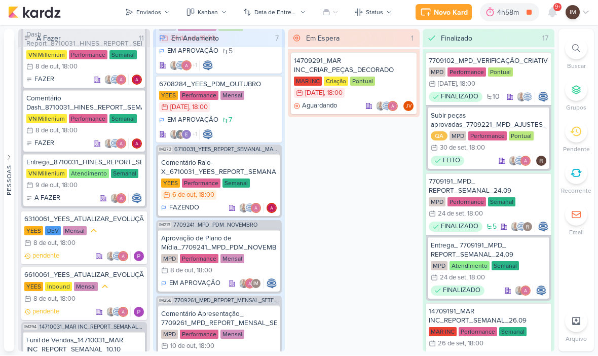
click at [153, 9] on div "Enviados" at bounding box center [148, 12] width 25 height 9
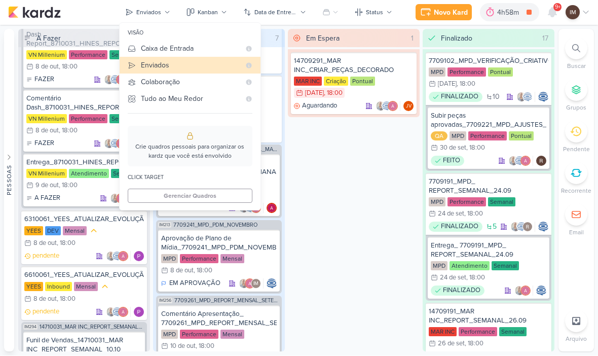
click at [143, 49] on div "Caixa de Entrada" at bounding box center [190, 49] width 99 height 11
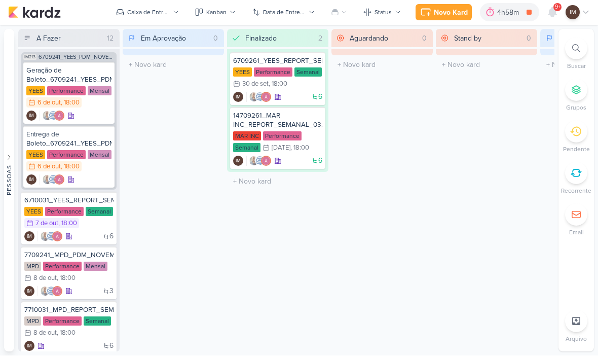
scroll to position [0, 0]
click at [68, 73] on div "Geração de Boleto_6709241_YEES_PDM_NOVEMBRO" at bounding box center [68, 75] width 85 height 18
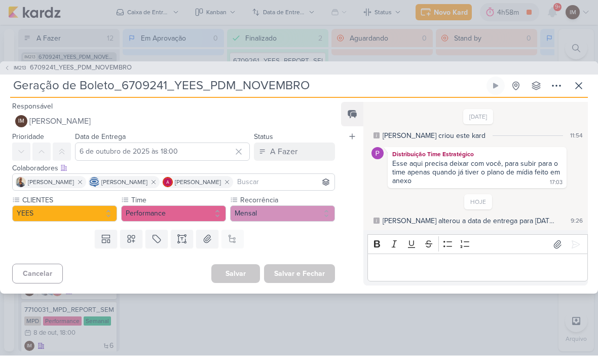
click at [552, 86] on icon at bounding box center [557, 86] width 12 height 12
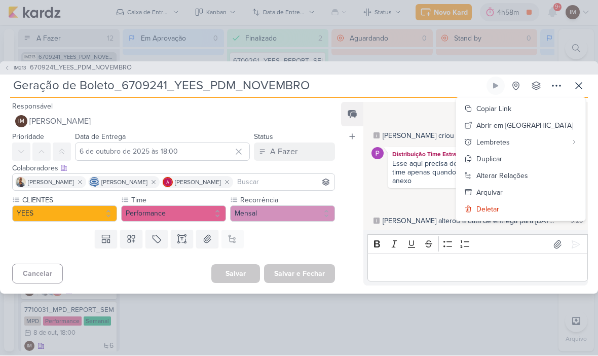
click at [561, 109] on button "Copiar Link" at bounding box center [520, 109] width 129 height 17
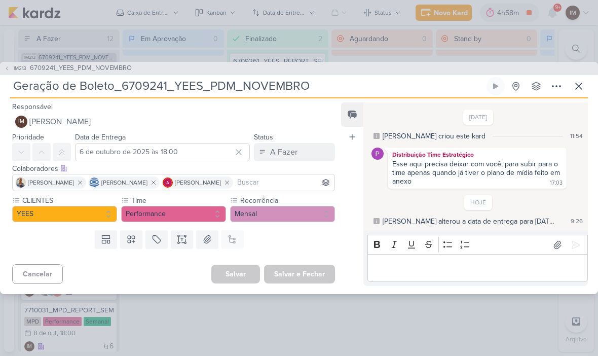
click at [9, 66] on icon at bounding box center [7, 68] width 6 height 6
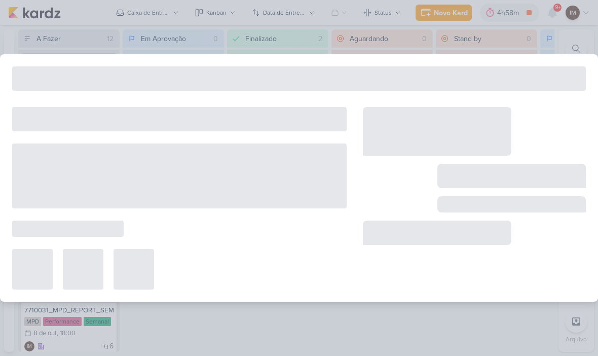
type input "6709241_YEES_PDM_NOVEMBRO"
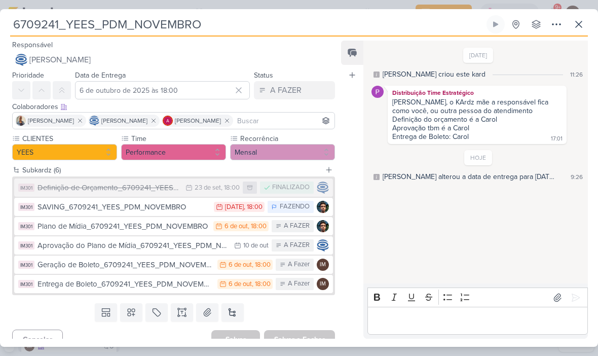
click at [47, 224] on div "Plano de Mídia_6709241_YEES_PDM_NOVEMBRO" at bounding box center [123, 227] width 171 height 12
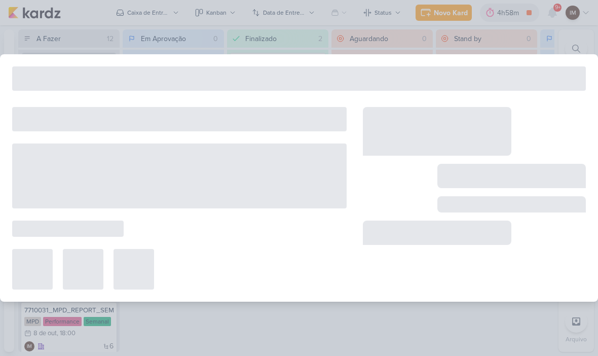
type input "Plano de Mídia_6709241_YEES_PDM_NOVEMBRO"
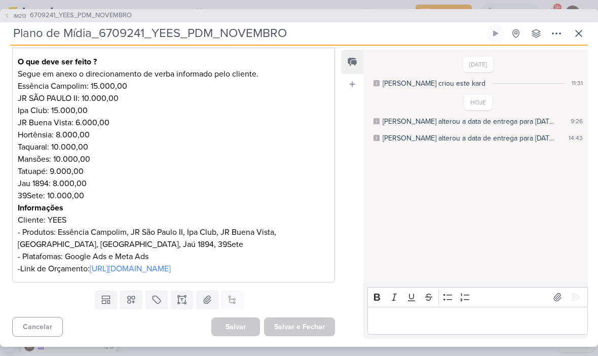
scroll to position [180, 0]
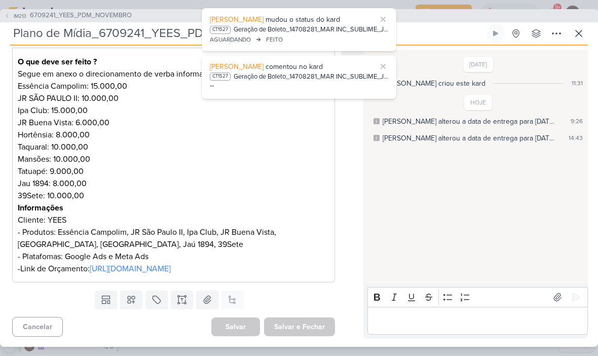
click at [288, 22] on span "mudou o status do kard" at bounding box center [303, 19] width 75 height 9
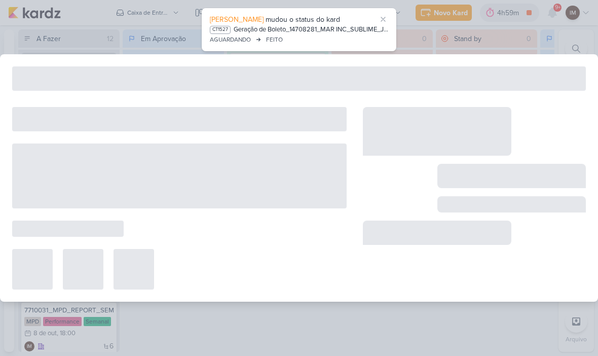
type input "Geração de Boleto_14708281_MAR INC_SUBLIME_JARDINS_PLANEJAMENTO ESTRATÉGICO"
type input "[DATE] 10:00"
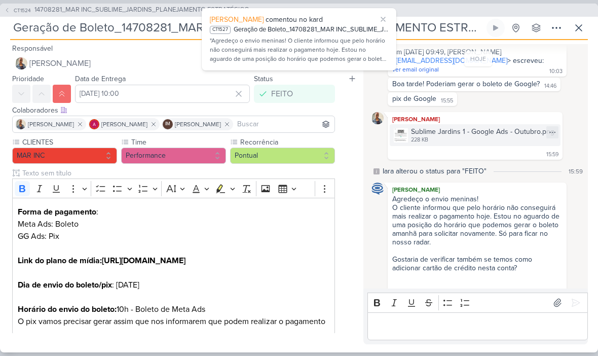
scroll to position [269, 0]
